Goal: Transaction & Acquisition: Purchase product/service

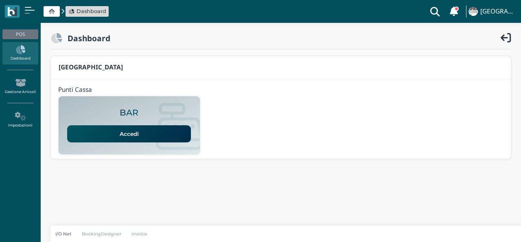
click at [98, 138] on link "Accedi" at bounding box center [129, 133] width 124 height 17
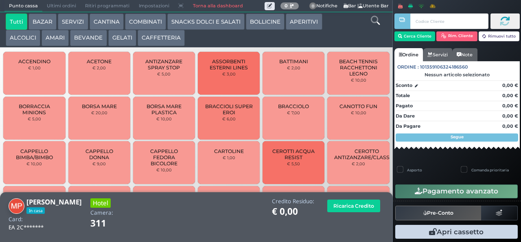
click at [31, 46] on button "ALCOLICI" at bounding box center [23, 38] width 35 height 16
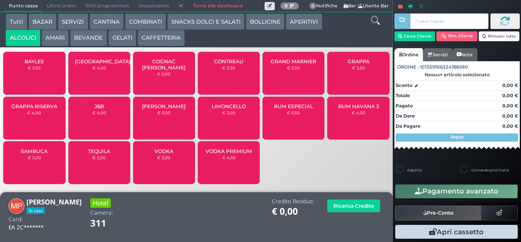
click at [29, 123] on div "GRAPPA RISERVA € 4,00" at bounding box center [34, 118] width 62 height 43
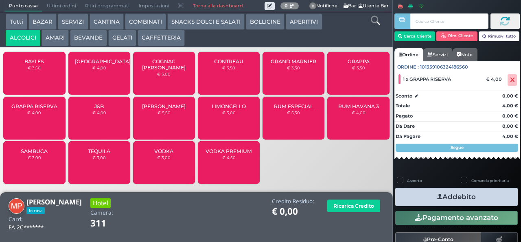
click at [36, 115] on small "€ 4,00" at bounding box center [34, 112] width 14 height 5
click at [55, 43] on button "AMARI" at bounding box center [55, 38] width 27 height 16
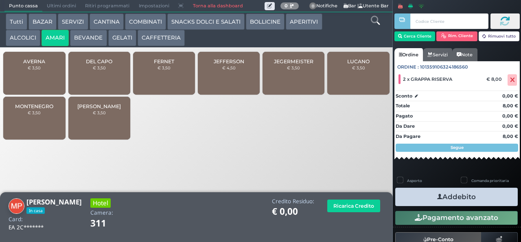
click at [40, 125] on div "MONTENEGRO € 3,50" at bounding box center [34, 118] width 62 height 43
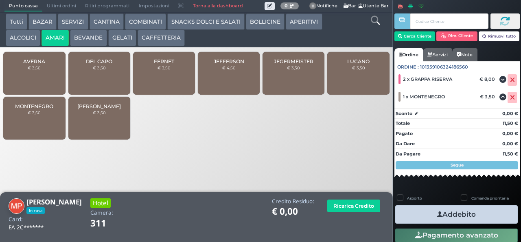
click at [437, 212] on icon "button" at bounding box center [439, 214] width 5 height 9
